Goal: Task Accomplishment & Management: Complete application form

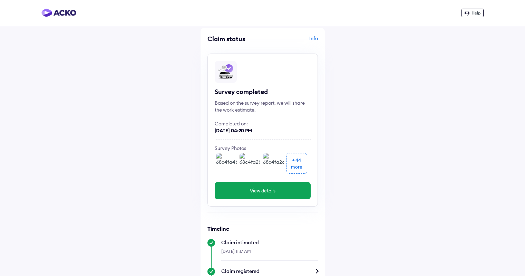
scroll to position [238, 0]
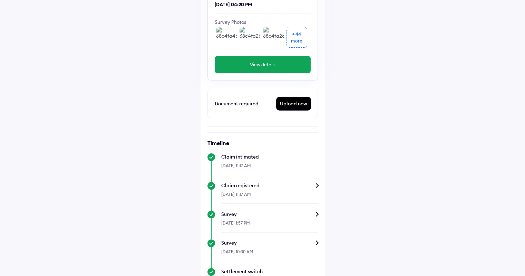
scroll to position [138, 0]
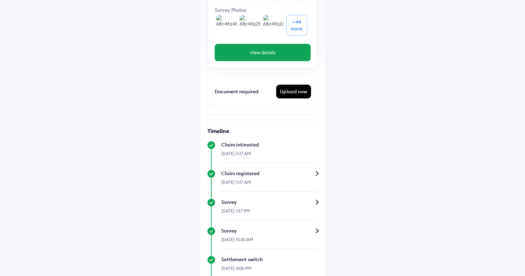
click at [295, 91] on div "Upload now" at bounding box center [293, 91] width 34 height 13
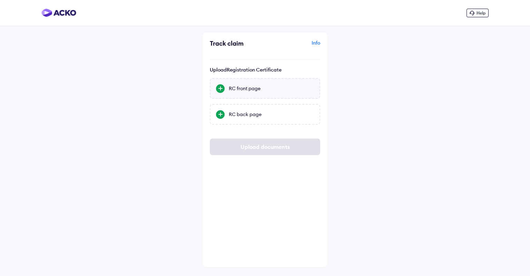
click at [262, 88] on div "RC front page" at bounding box center [271, 88] width 85 height 7
click at [0, 0] on input "RC front page" at bounding box center [0, 0] width 0 height 0
click at [271, 117] on div "RC back page" at bounding box center [271, 114] width 85 height 7
click at [0, 0] on input "RC back page" at bounding box center [0, 0] width 0 height 0
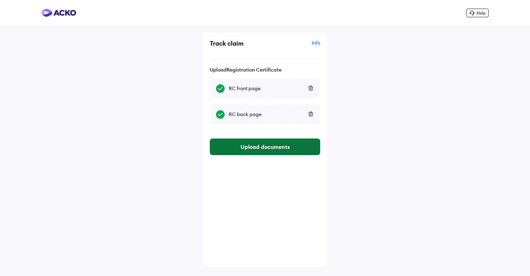
click at [271, 145] on button "Upload documents" at bounding box center [265, 146] width 110 height 17
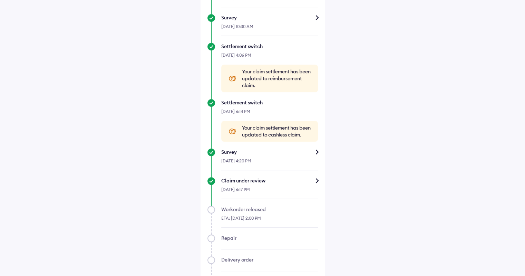
scroll to position [379, 0]
